Goal: Information Seeking & Learning: Understand process/instructions

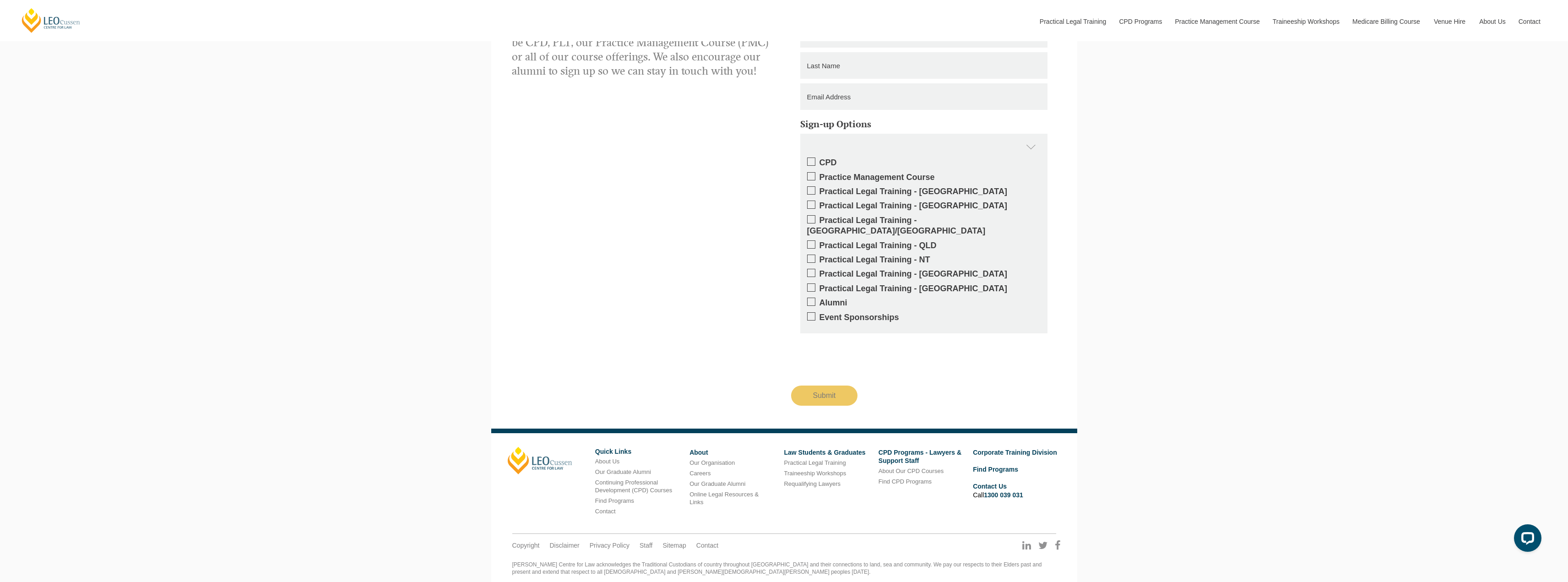
scroll to position [1842, 0]
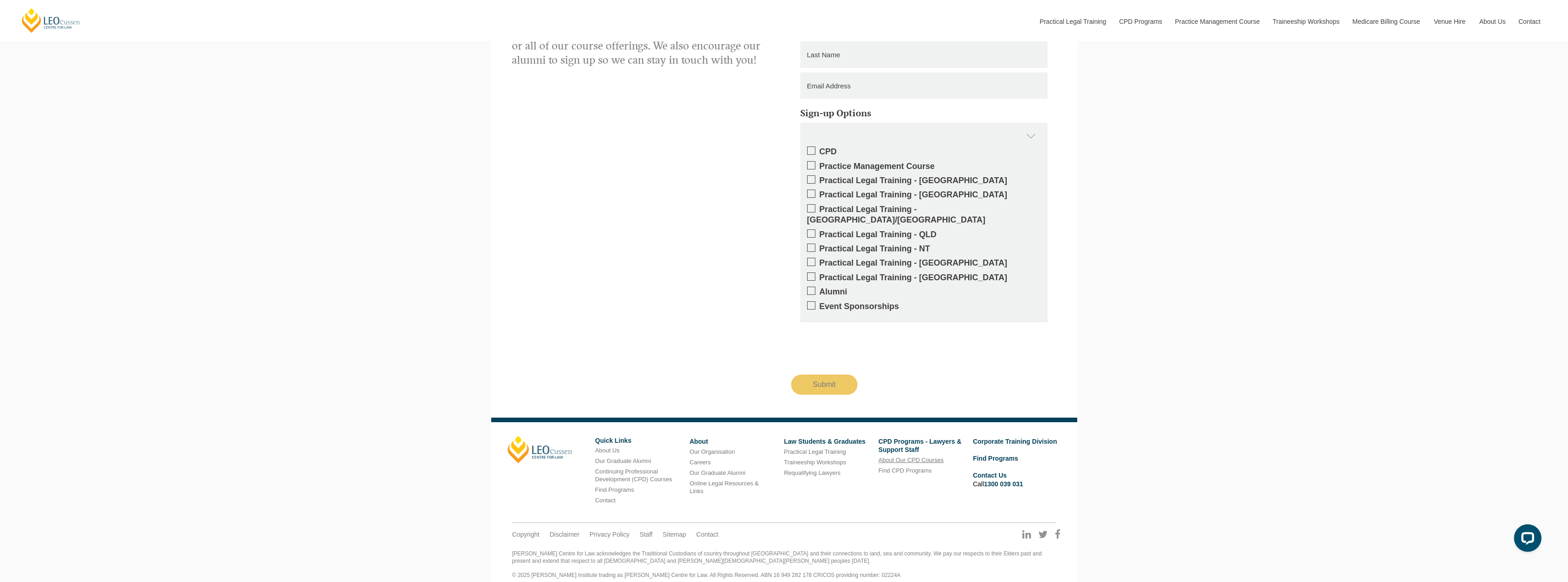
click at [896, 456] on link "About Our CPD Courses" at bounding box center [911, 459] width 65 height 7
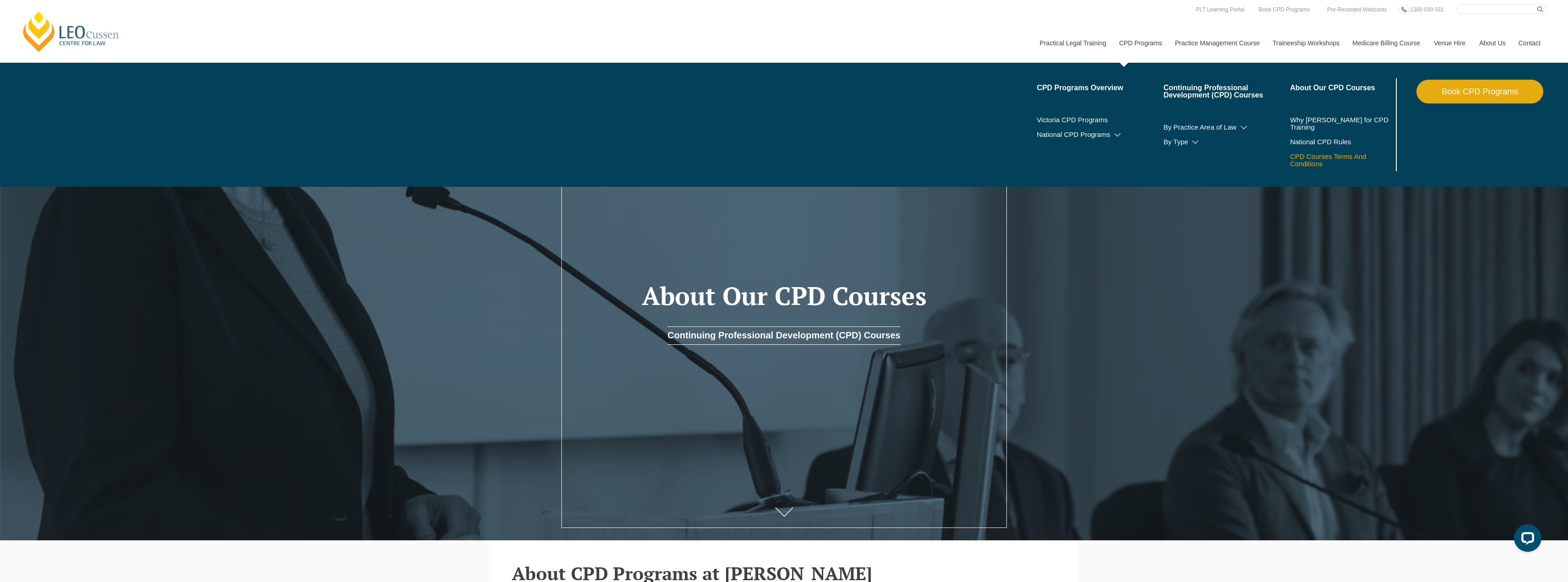
click at [1303, 157] on link "CPD Courses Terms And Conditions" at bounding box center [1330, 160] width 81 height 15
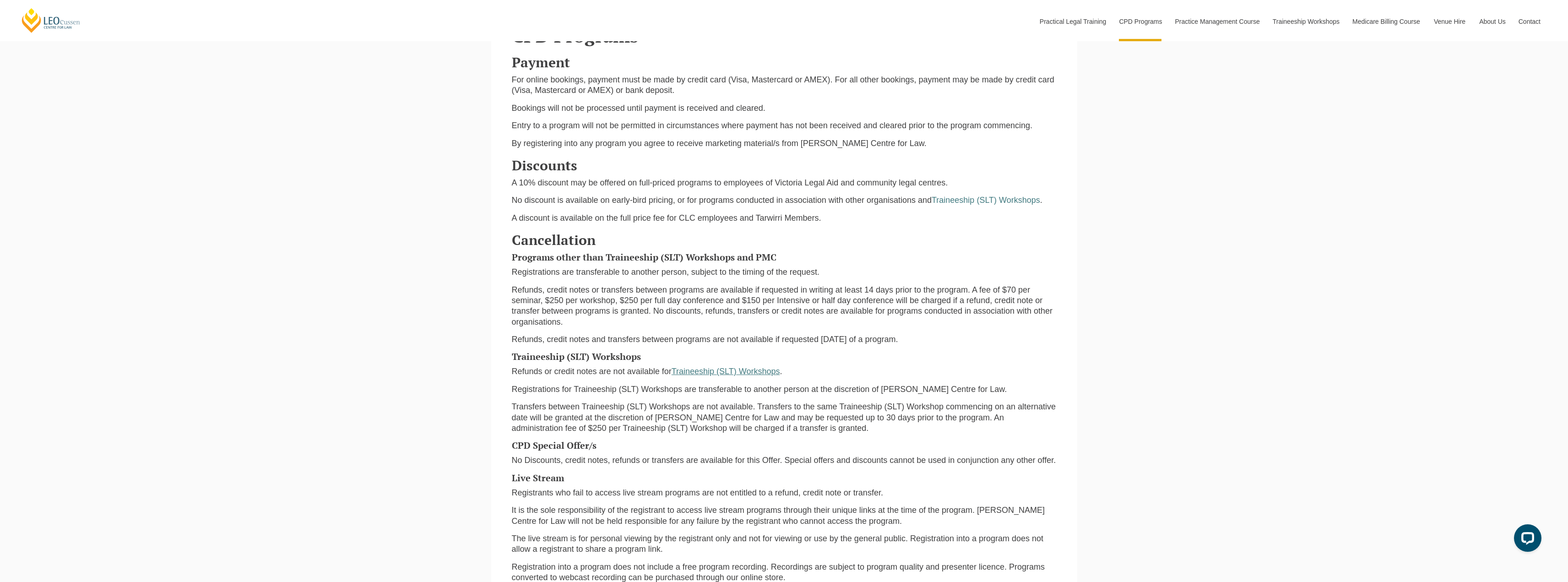
scroll to position [778, 0]
drag, startPoint x: 932, startPoint y: 342, endPoint x: 508, endPoint y: 270, distance: 430.1
copy div "Registrations are transferable to another person, subject to the timing of the …"
